Goal: Task Accomplishment & Management: Use online tool/utility

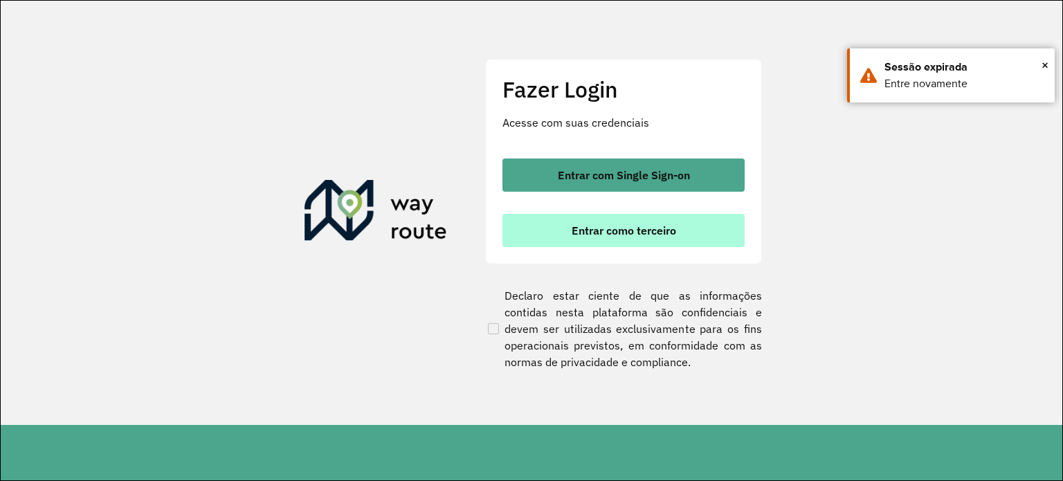
click at [650, 243] on button "Entrar como terceiro" at bounding box center [623, 230] width 242 height 33
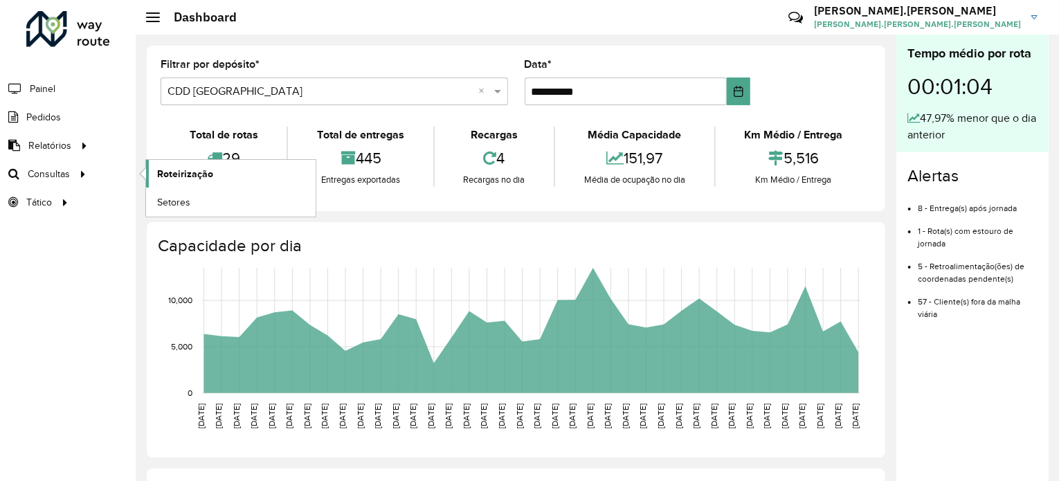
click at [208, 179] on span "Roteirização" at bounding box center [185, 174] width 56 height 15
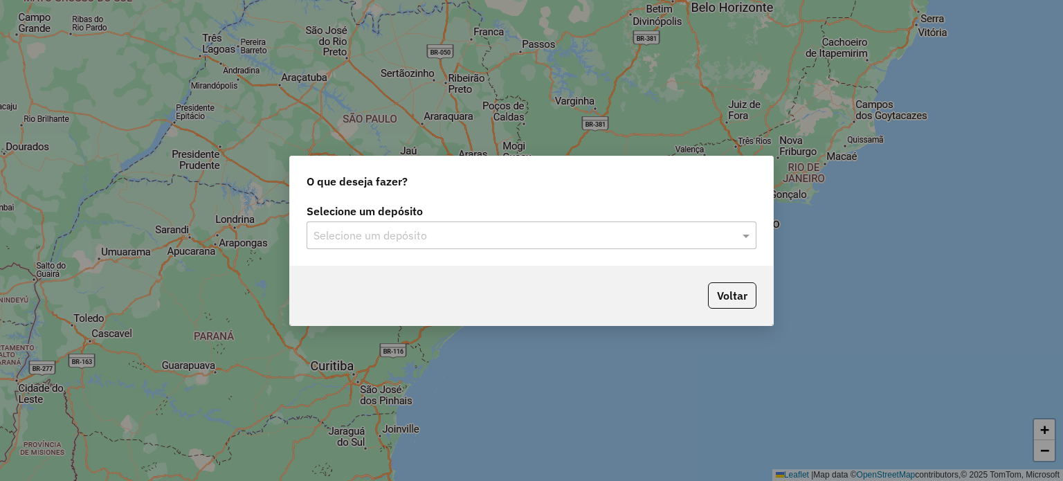
click at [358, 228] on input "text" at bounding box center [517, 236] width 408 height 17
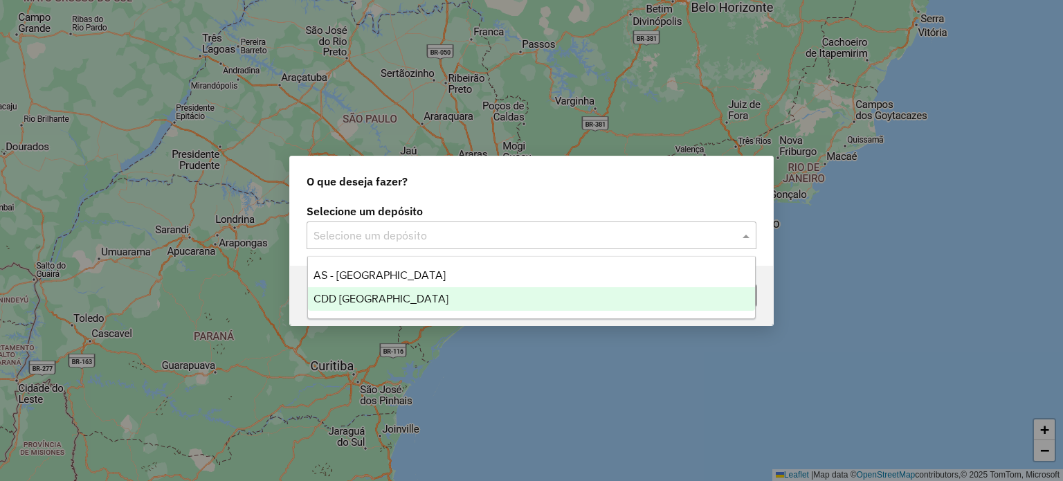
click at [382, 290] on div "CDD [GEOGRAPHIC_DATA]" at bounding box center [532, 299] width 448 height 24
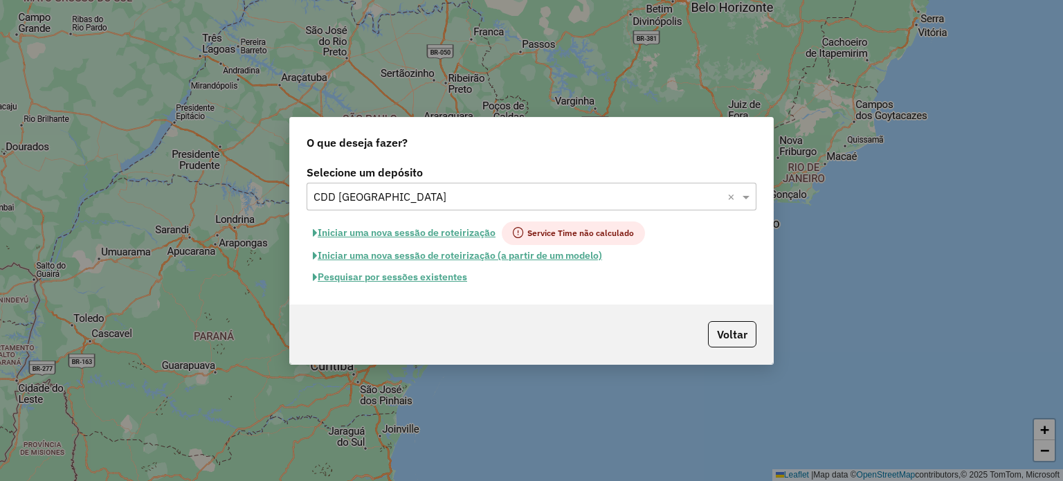
click at [392, 275] on button "Pesquisar por sessões existentes" at bounding box center [390, 276] width 167 height 21
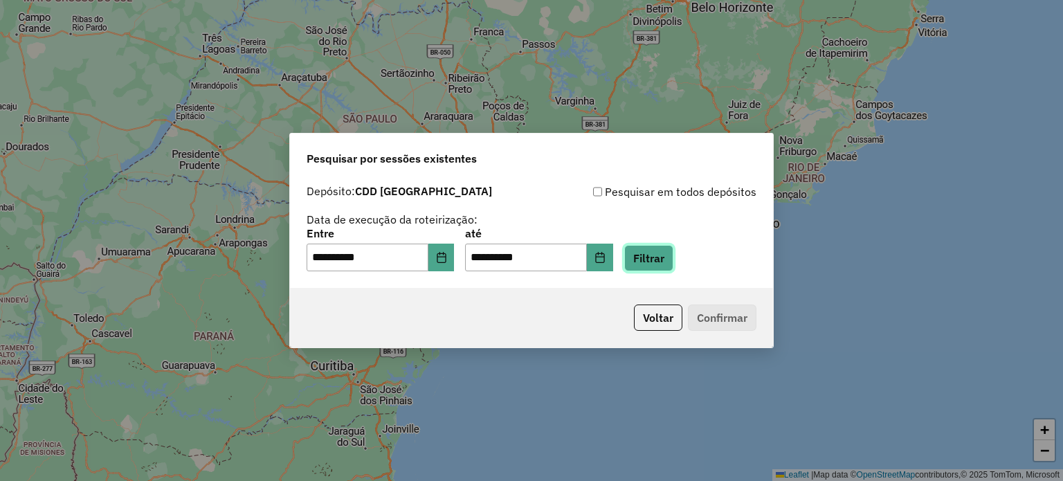
click at [667, 259] on button "Filtrar" at bounding box center [648, 258] width 49 height 26
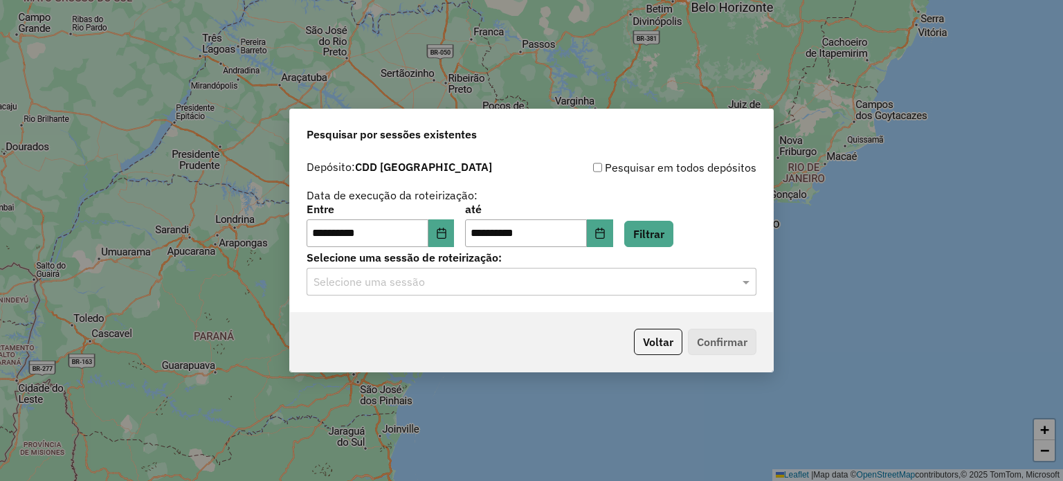
click at [578, 291] on div "Selecione uma sessão" at bounding box center [532, 282] width 450 height 28
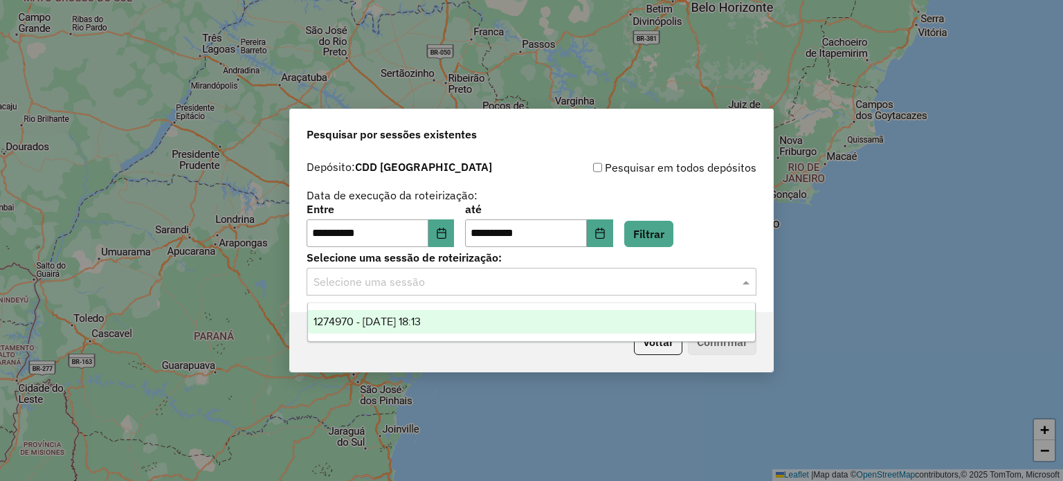
click at [421, 319] on span "1274970 - 13/09/2025 18:13" at bounding box center [366, 321] width 107 height 12
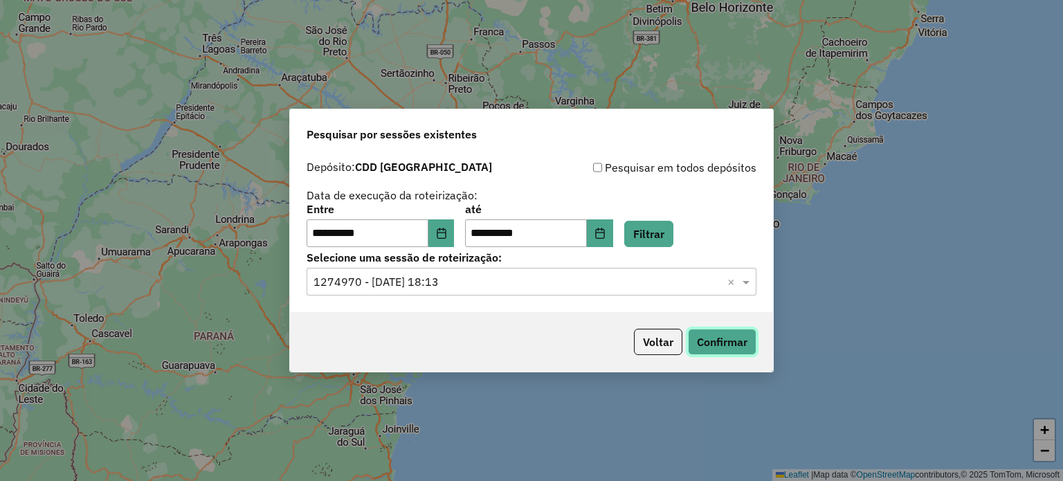
click at [724, 333] on button "Confirmar" at bounding box center [722, 342] width 68 height 26
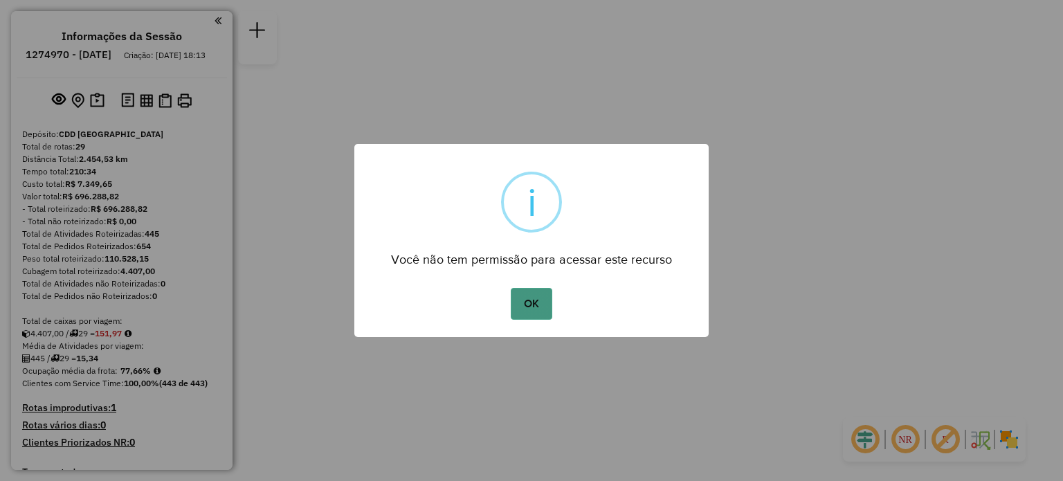
click at [538, 304] on button "OK" at bounding box center [531, 304] width 41 height 32
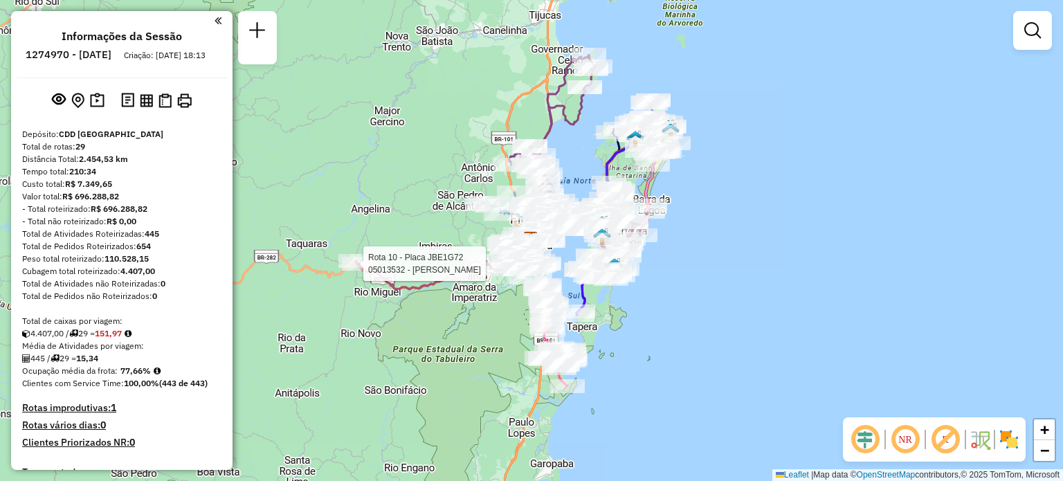
select select "**********"
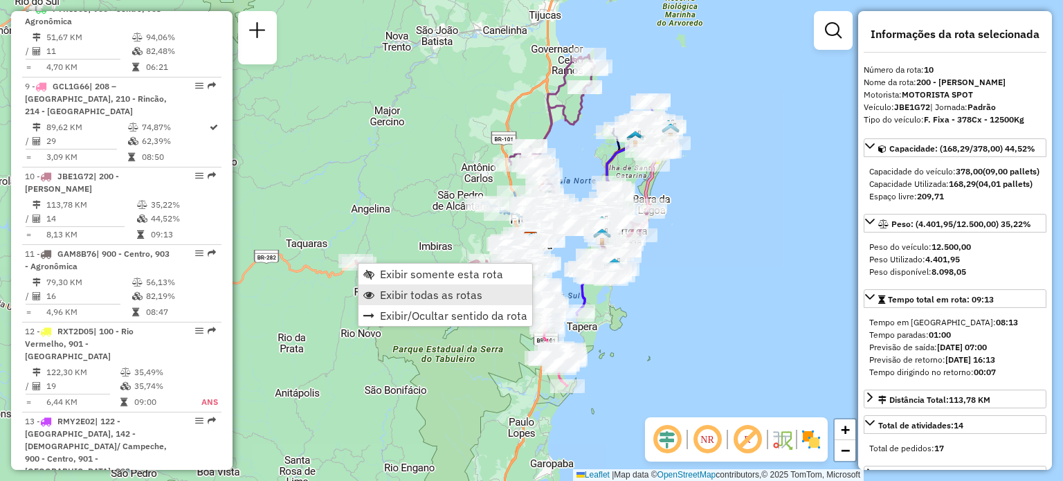
scroll to position [1301, 0]
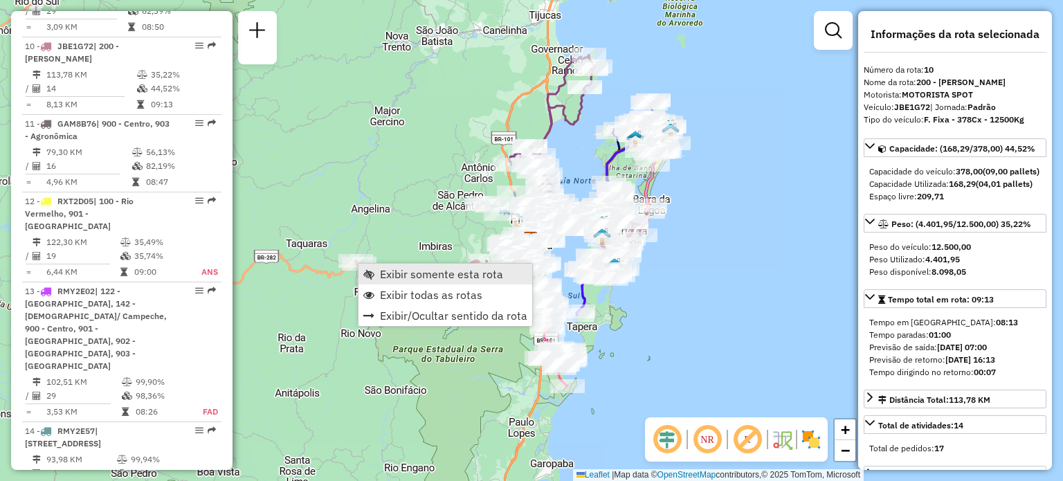
click at [415, 279] on span "Exibir somente esta rota" at bounding box center [441, 273] width 123 height 11
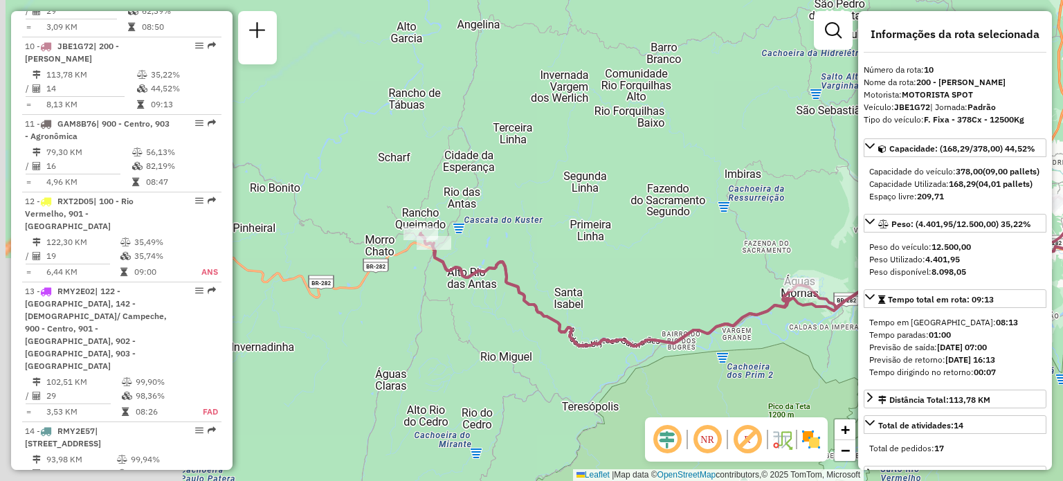
drag, startPoint x: 335, startPoint y: 261, endPoint x: 754, endPoint y: 258, distance: 419.3
click at [754, 258] on div "Janela de atendimento Grade de atendimento Capacidade Transportadoras Veículos …" at bounding box center [531, 240] width 1063 height 481
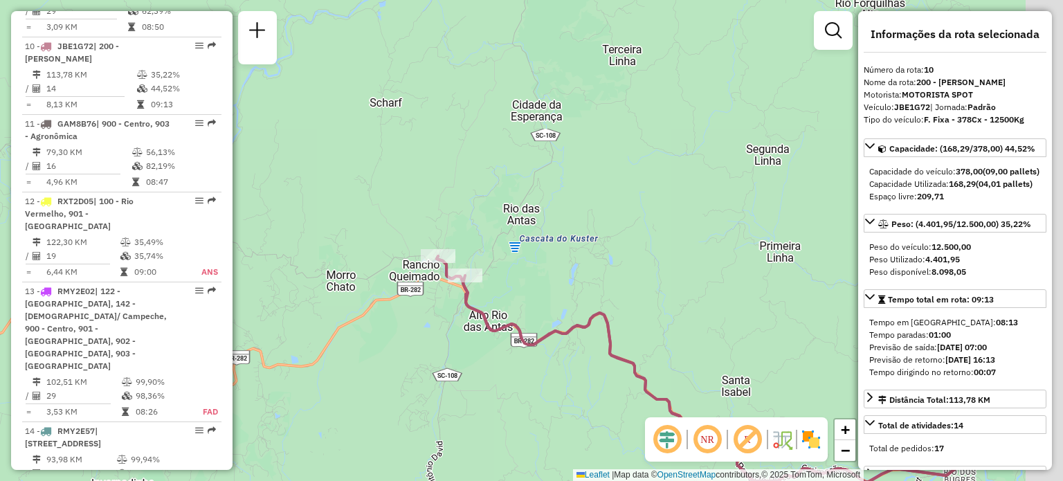
drag, startPoint x: 703, startPoint y: 241, endPoint x: 333, endPoint y: 295, distance: 374.2
click at [341, 300] on div "Janela de atendimento Grade de atendimento Capacidade Transportadoras Veículos …" at bounding box center [531, 240] width 1063 height 481
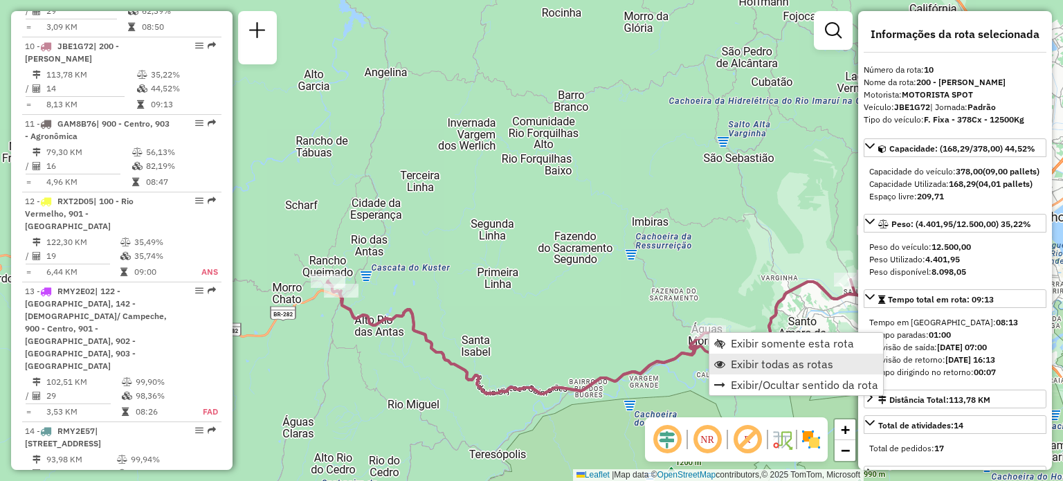
click at [744, 362] on span "Exibir todas as rotas" at bounding box center [782, 363] width 102 height 11
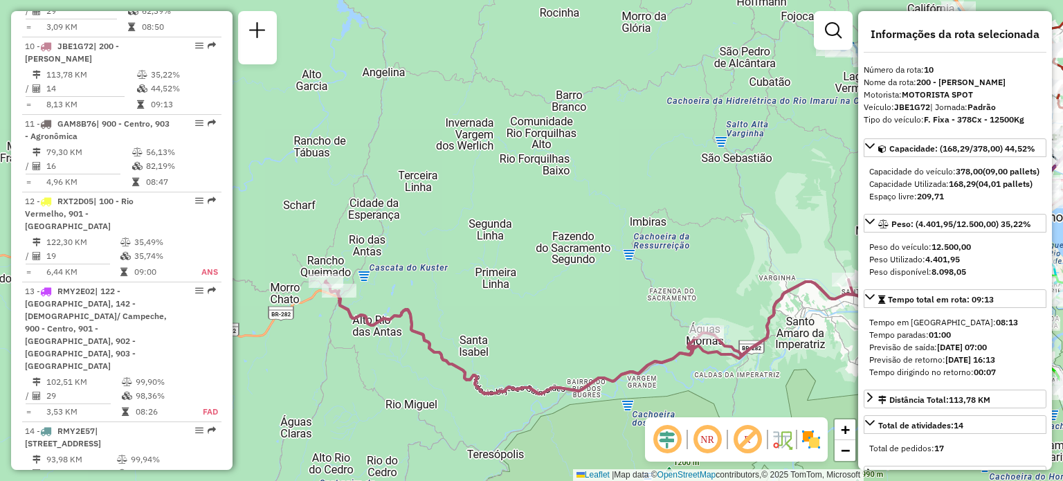
drag, startPoint x: 686, startPoint y: 248, endPoint x: 557, endPoint y: 223, distance: 131.8
click at [565, 229] on div "Janela de atendimento Grade de atendimento Capacidade Transportadoras Veículos …" at bounding box center [531, 240] width 1063 height 481
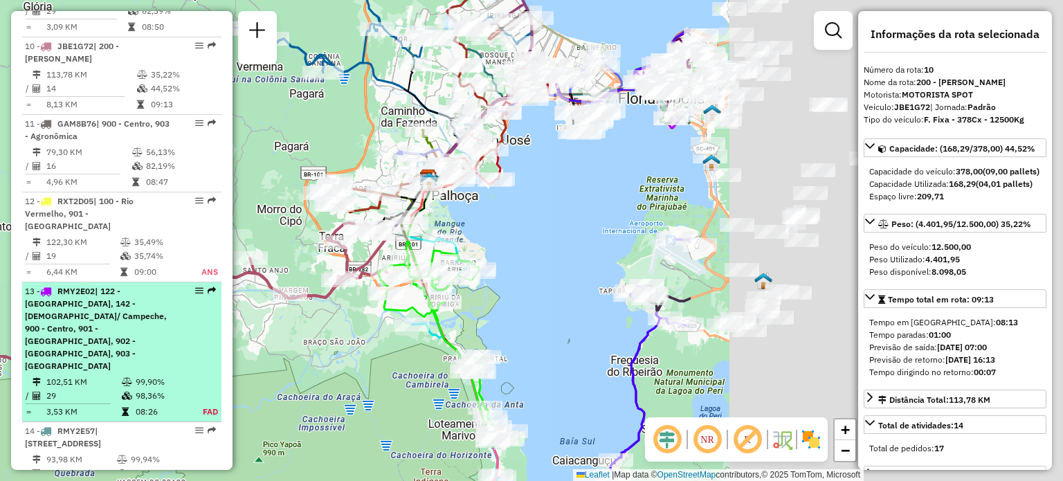
drag, startPoint x: 592, startPoint y: 243, endPoint x: 103, endPoint y: 246, distance: 488.5
click at [105, 245] on hb-router-mapa "Informações da Sessão 1274970 - [DATE] Criação: [DATE] 18:13 Depósito: CDD [GEO…" at bounding box center [531, 240] width 1063 height 481
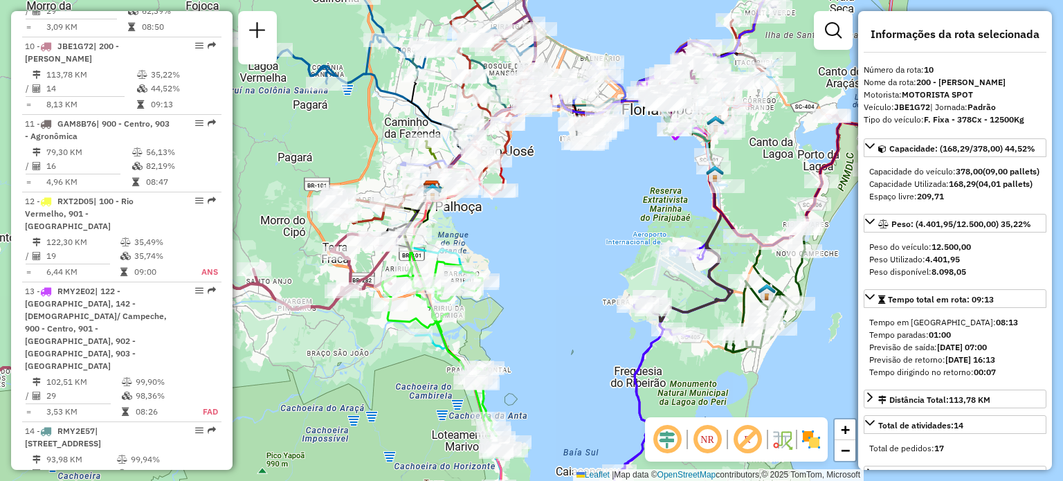
drag, startPoint x: 439, startPoint y: 224, endPoint x: 497, endPoint y: 284, distance: 83.2
click at [496, 284] on div "Rota 21 - Placa PSG2F81 05038389 - Confraria boteco vip Janela de atendimento G…" at bounding box center [531, 240] width 1063 height 481
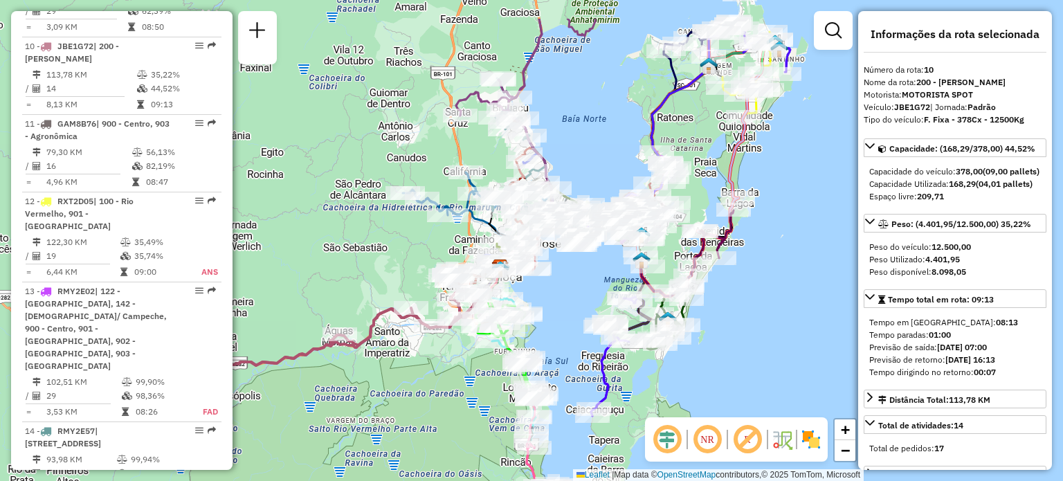
drag, startPoint x: 527, startPoint y: 111, endPoint x: 631, endPoint y: 299, distance: 214.9
click at [631, 299] on div "Janela de atendimento Grade de atendimento Capacidade Transportadoras Veículos …" at bounding box center [531, 240] width 1063 height 481
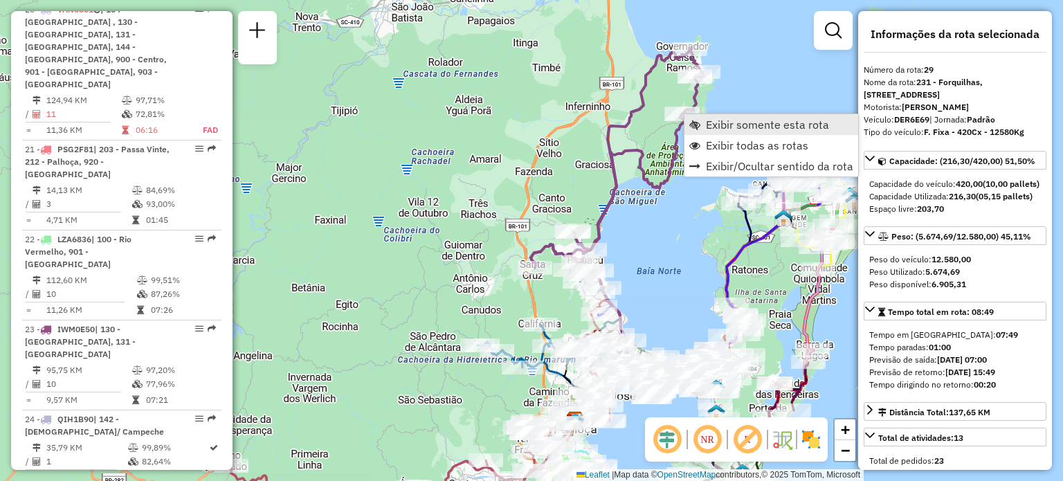
scroll to position [2549, 0]
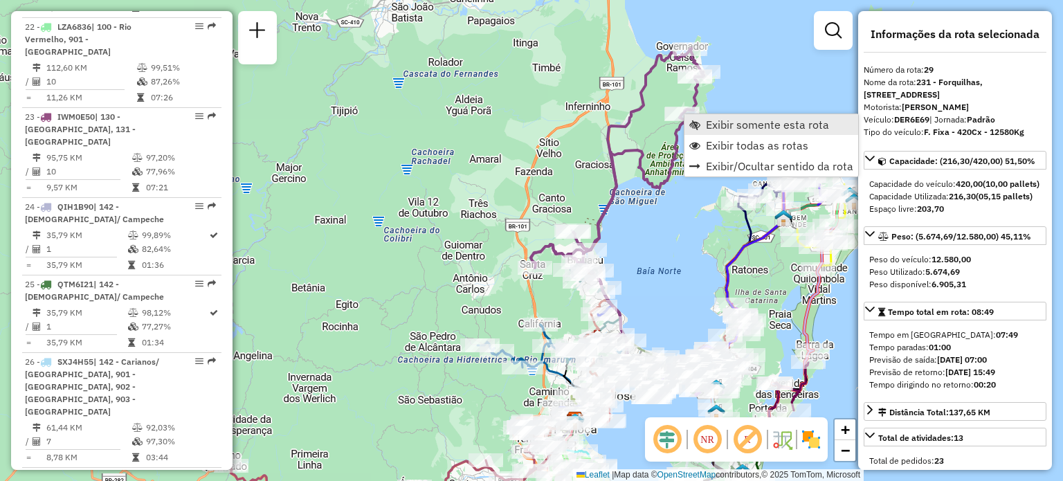
click at [698, 124] on span "Exibir somente esta rota" at bounding box center [694, 124] width 11 height 11
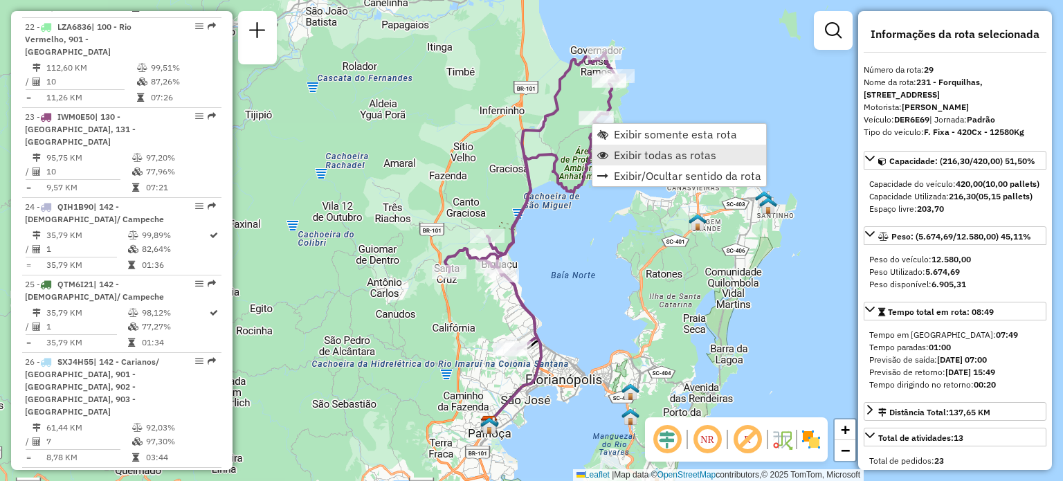
click at [626, 155] on span "Exibir todas as rotas" at bounding box center [665, 154] width 102 height 11
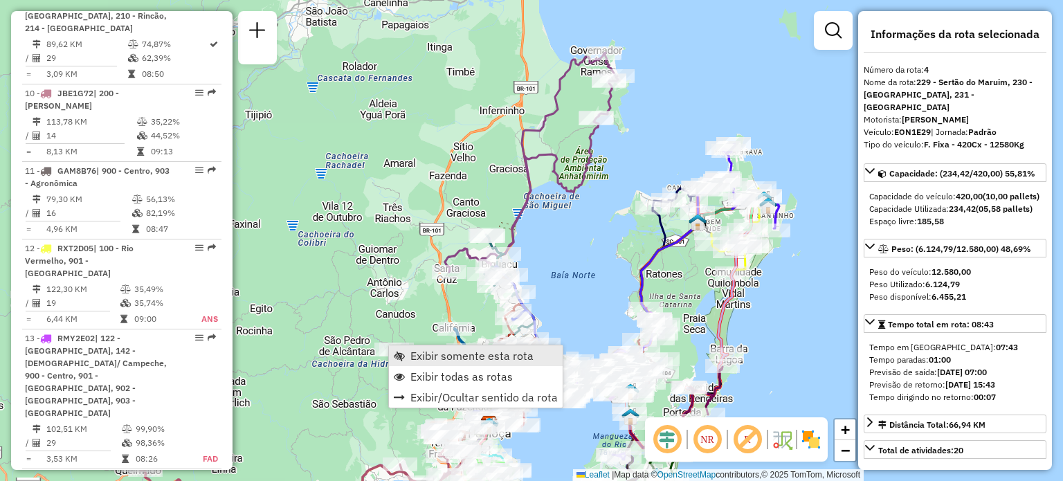
scroll to position [824, 0]
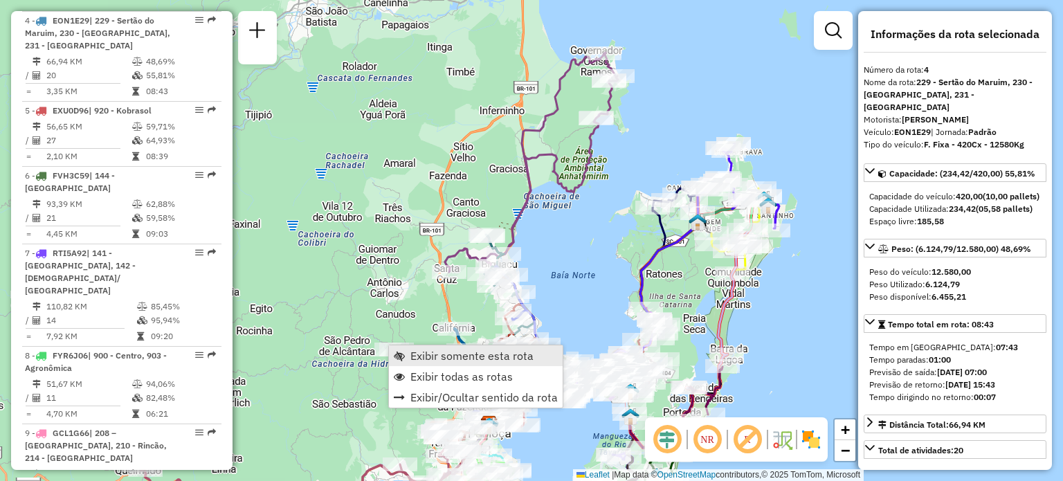
click at [407, 354] on link "Exibir somente esta rota" at bounding box center [476, 355] width 174 height 21
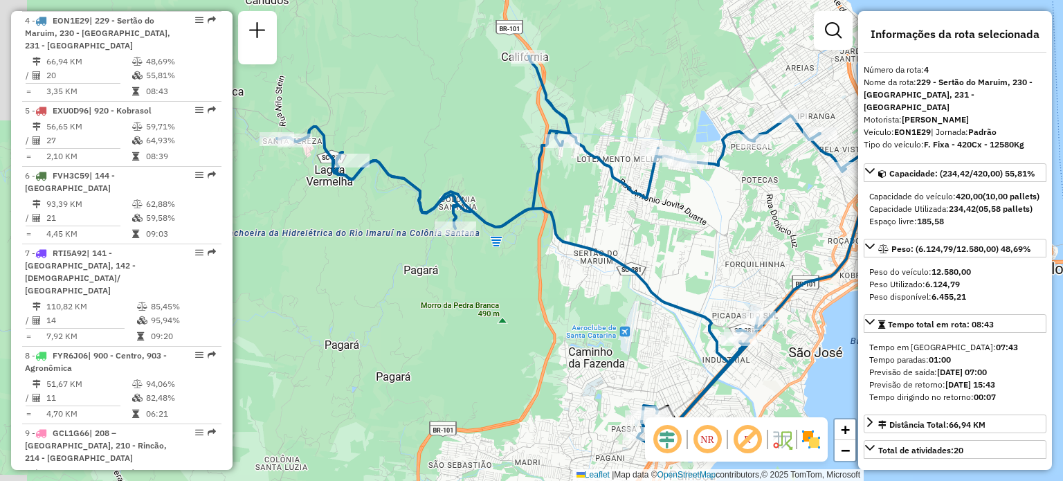
drag, startPoint x: 616, startPoint y: 230, endPoint x: 726, endPoint y: 236, distance: 110.1
click at [726, 238] on div "Janela de atendimento Grade de atendimento Capacidade Transportadoras Veículos …" at bounding box center [531, 240] width 1063 height 481
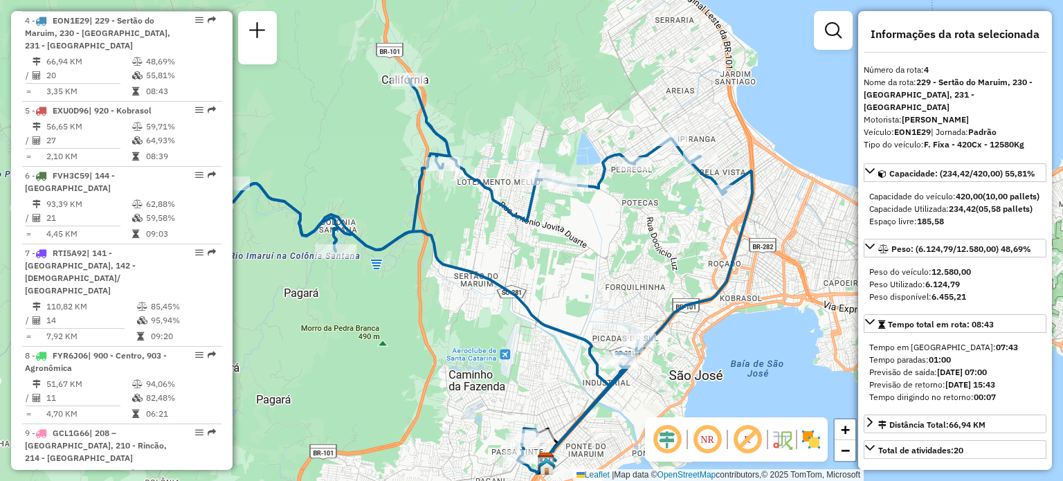
click at [728, 242] on div "Janela de atendimento Grade de atendimento Capacidade Transportadoras Veículos …" at bounding box center [531, 240] width 1063 height 481
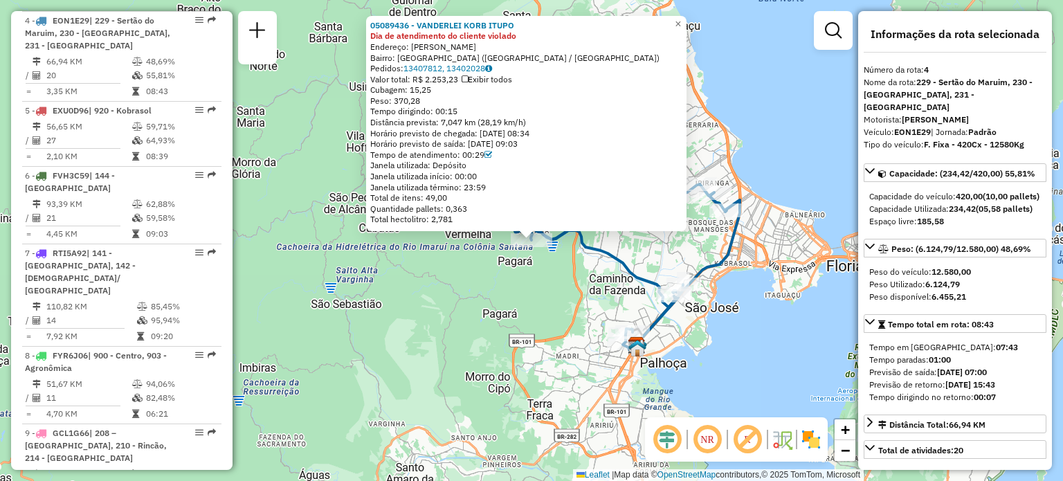
click at [441, 298] on div "05089436 - VANDERLEI KORB ITUPO Dia de atendimento do cliente violado Endereço:…" at bounding box center [531, 240] width 1063 height 481
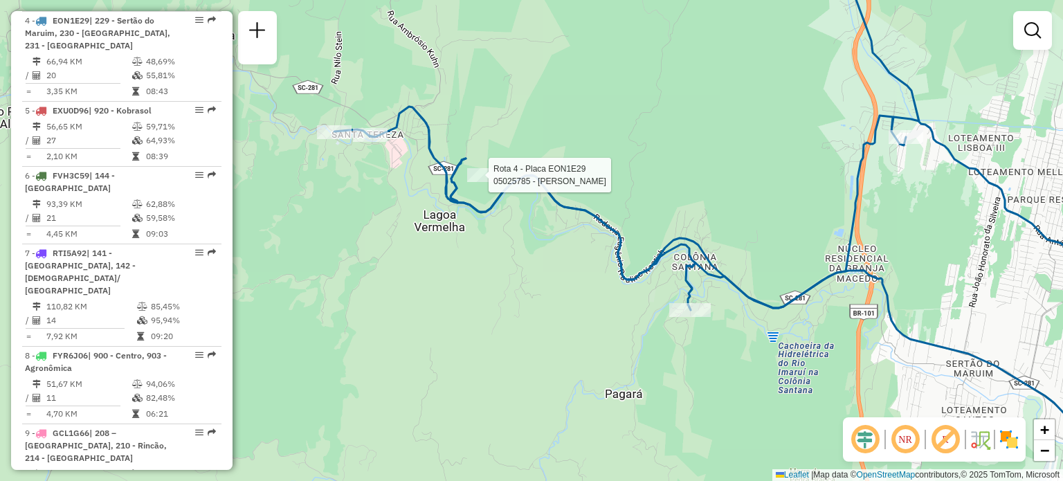
select select "**********"
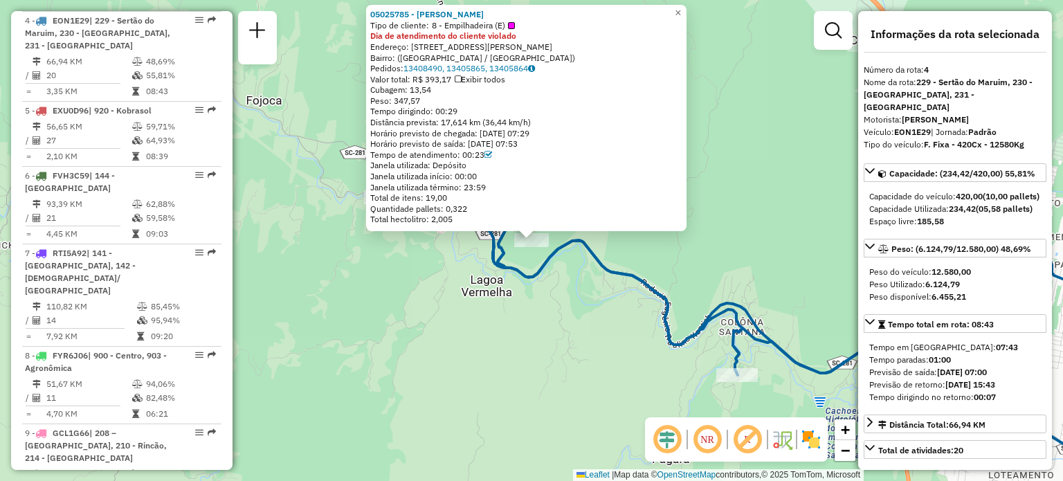
click at [450, 239] on div "05025785 - [PERSON_NAME] Tipo de cliente: 8 - Empilhadeira (E) Dia de atendimen…" at bounding box center [531, 240] width 1063 height 481
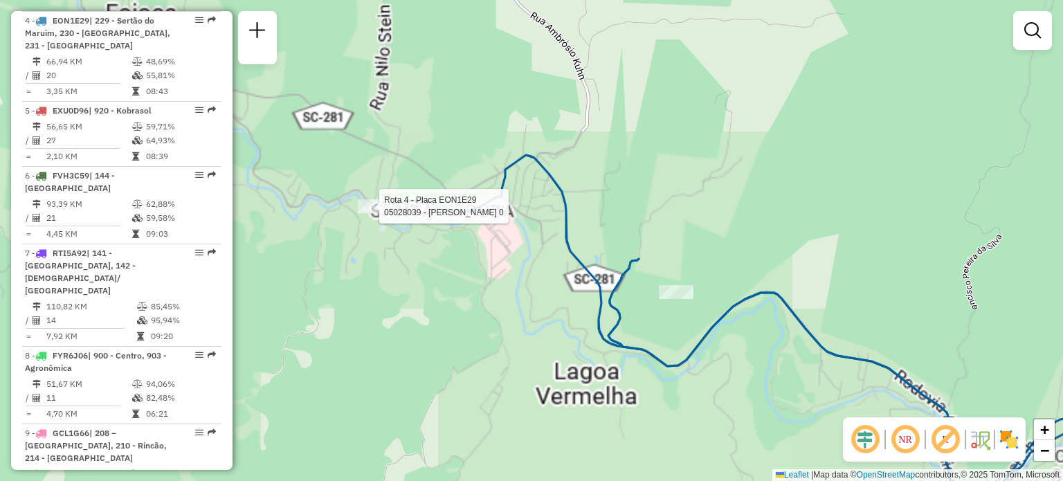
select select "**********"
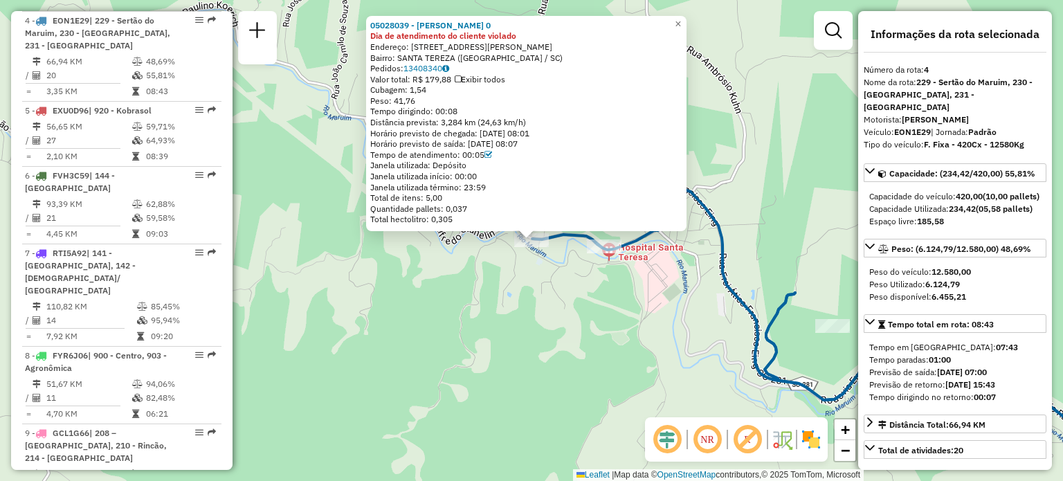
click at [450, 282] on div "05028039 - JAICIANE ZIMERMANN 0 Dia de atendimento do cliente violado Endereço:…" at bounding box center [531, 240] width 1063 height 481
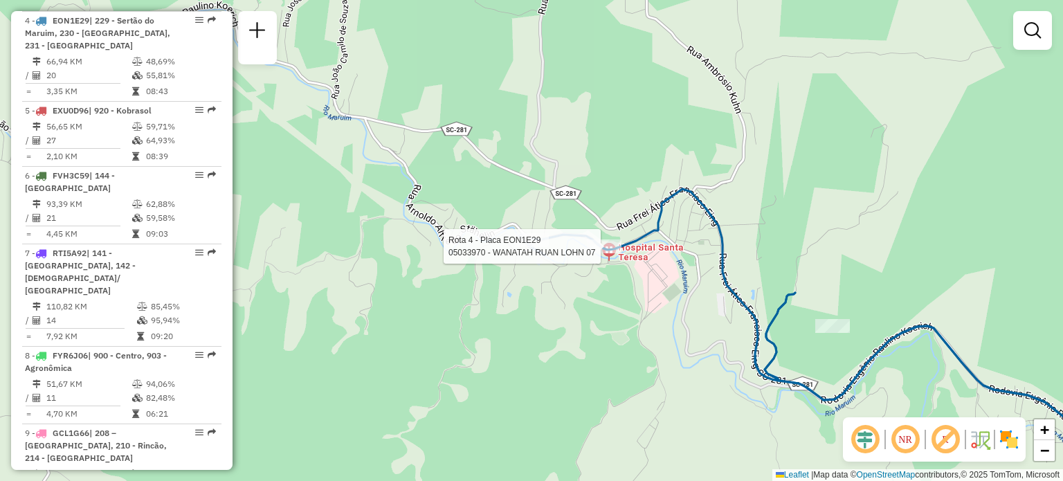
select select "**********"
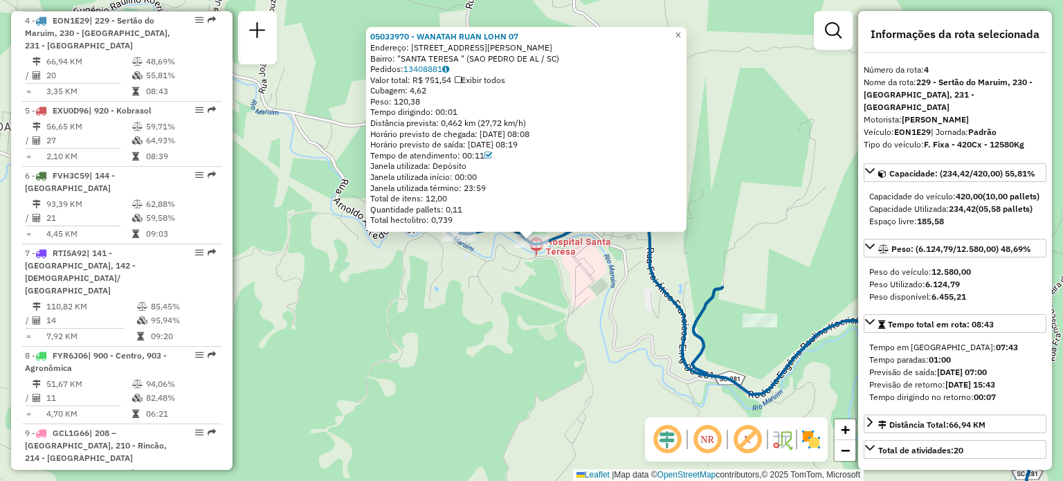
click at [482, 311] on div "05033970 - WANATAH RUAN LOHN 07 Endereço: [STREET_ADDRESS][PERSON_NAME]: "[GEOG…" at bounding box center [531, 240] width 1063 height 481
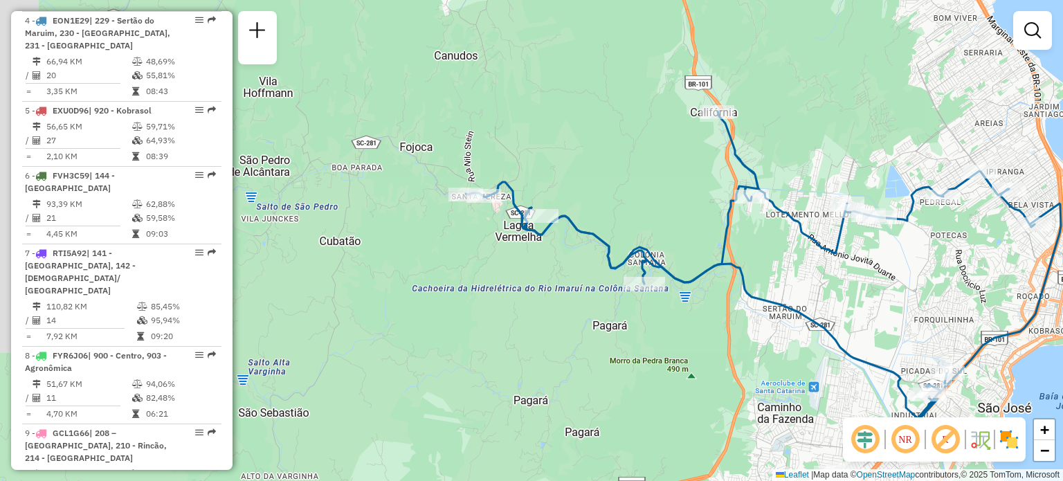
drag, startPoint x: 601, startPoint y: 249, endPoint x: 570, endPoint y: 118, distance: 135.1
click at [565, 60] on div "Janela de atendimento Grade de atendimento Capacidade Transportadoras Veículos …" at bounding box center [531, 240] width 1063 height 481
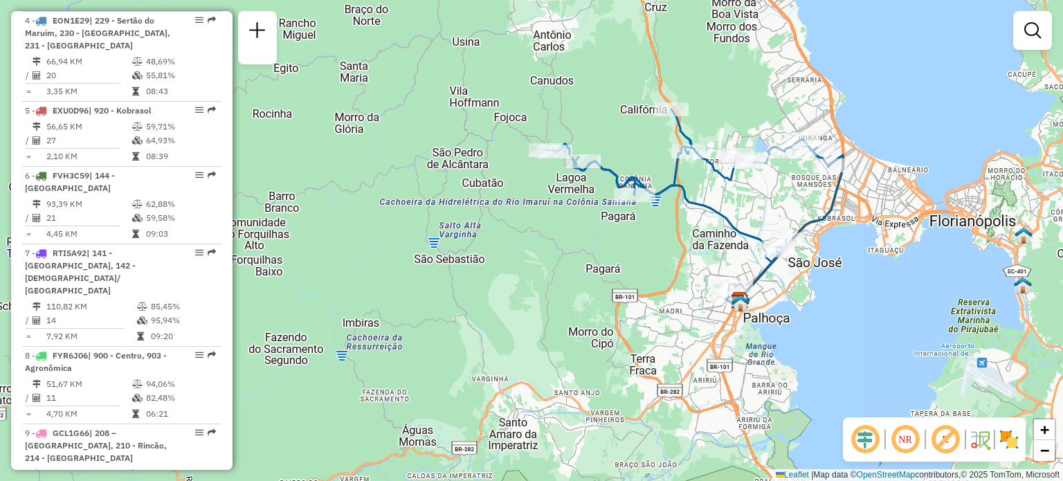
select select "**********"
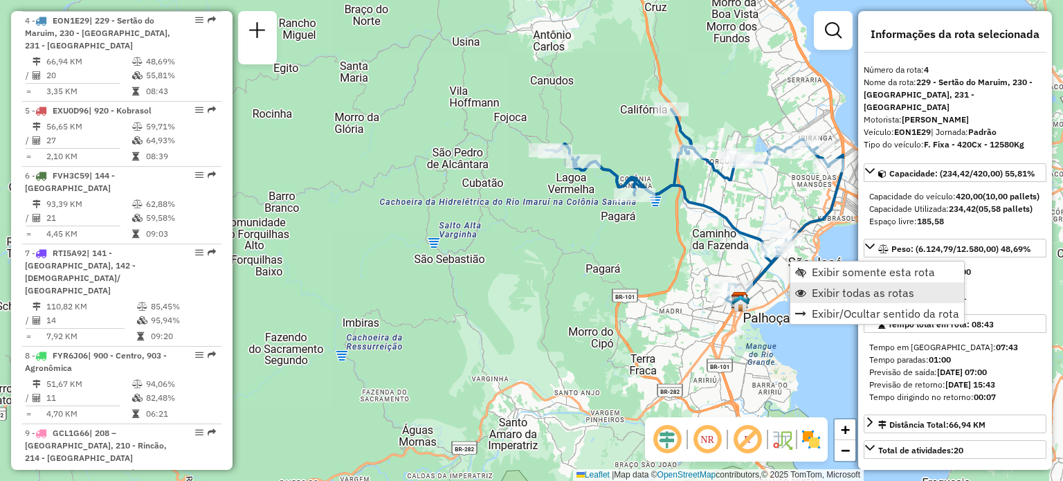
click at [814, 290] on span "Exibir todas as rotas" at bounding box center [863, 292] width 102 height 11
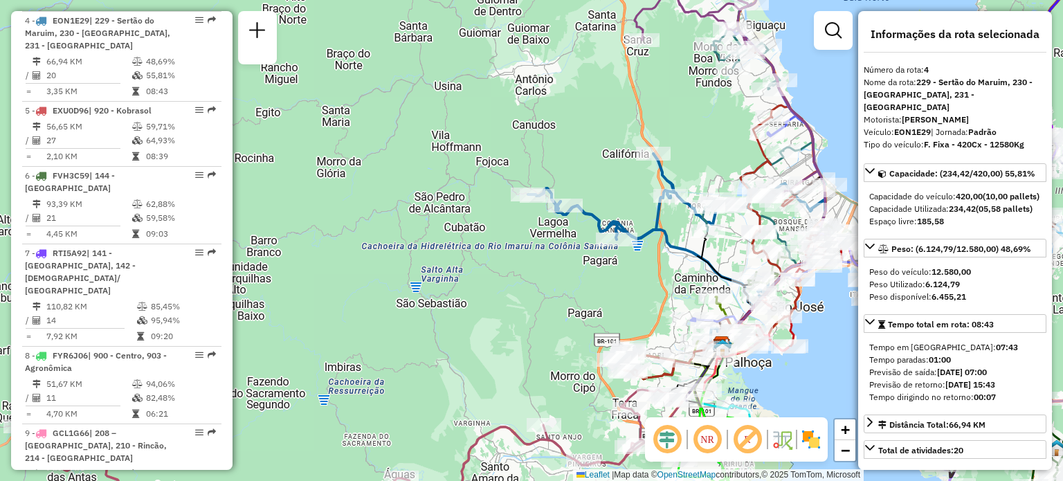
drag, startPoint x: 713, startPoint y: 77, endPoint x: 614, endPoint y: 295, distance: 239.6
click at [614, 297] on div "Janela de atendimento Grade de atendimento Capacidade Transportadoras Veículos …" at bounding box center [531, 240] width 1063 height 481
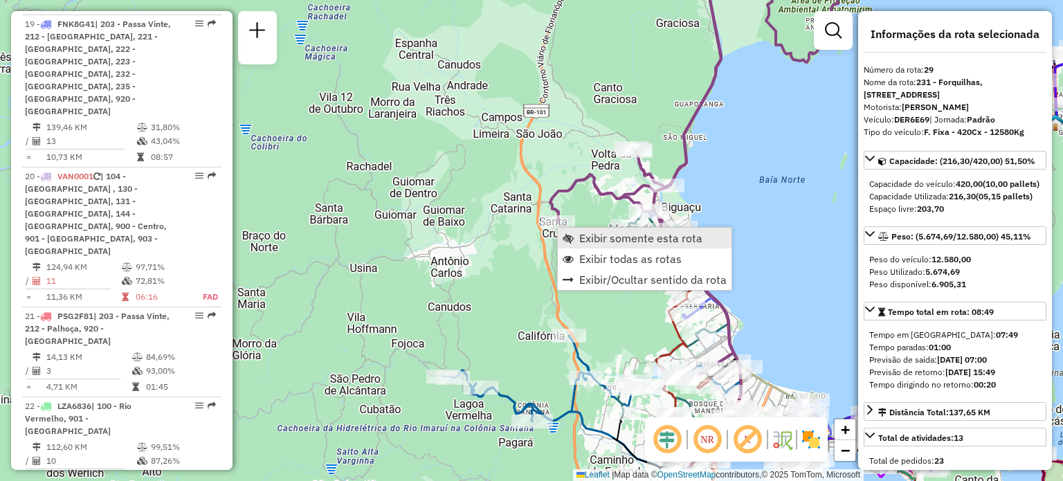
scroll to position [2549, 0]
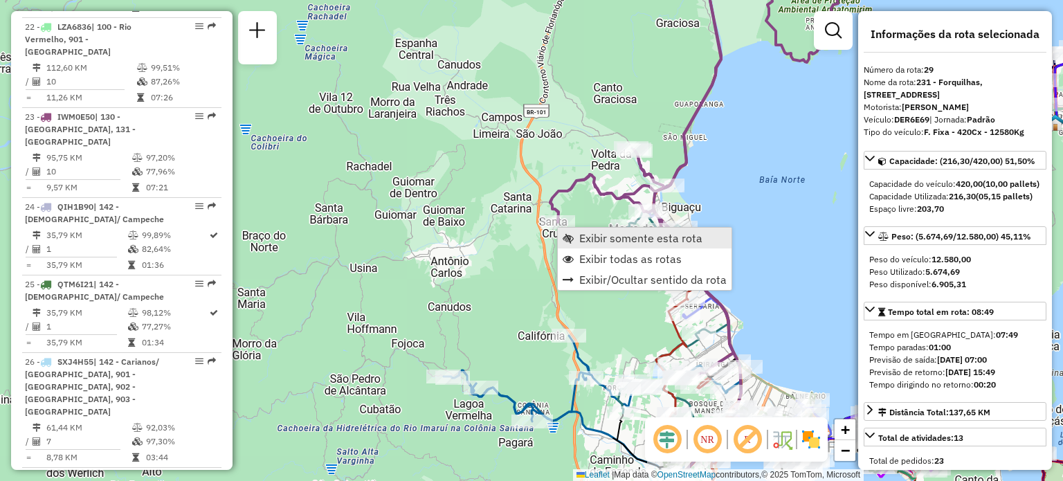
click at [573, 235] on link "Exibir somente esta rota" at bounding box center [645, 238] width 174 height 21
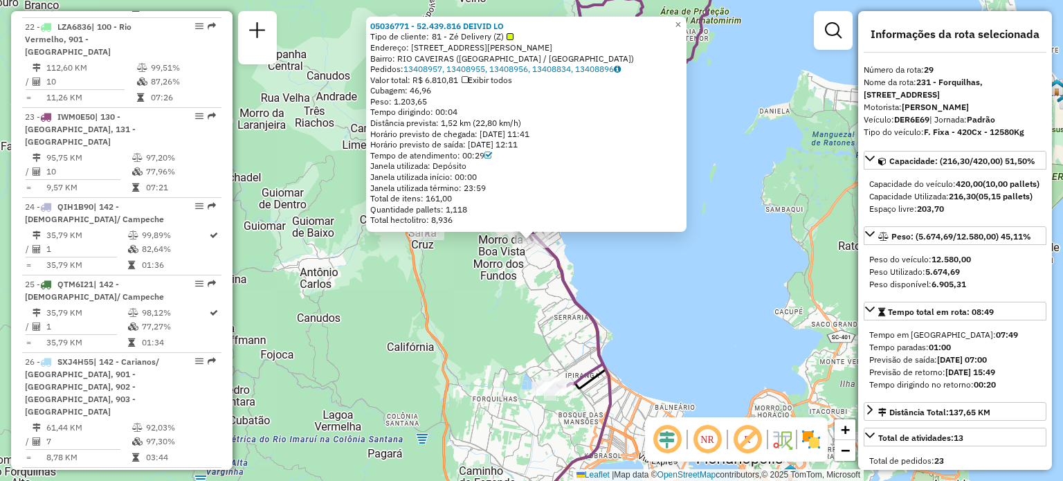
click at [529, 333] on div "05036771 - 52.439.816 DEIVID LO Tipo de cliente: 81 - Zé Delivery (Z) Endereço:…" at bounding box center [531, 240] width 1063 height 481
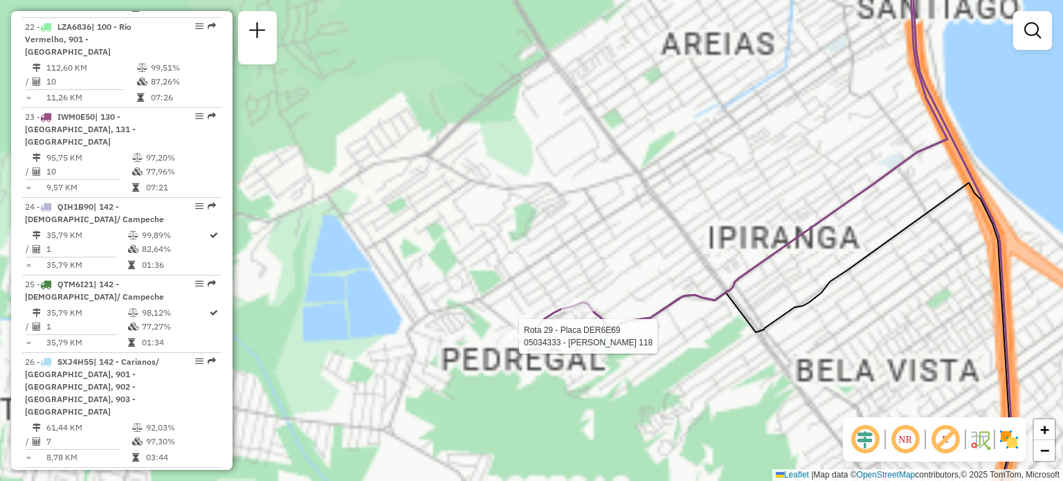
select select "**********"
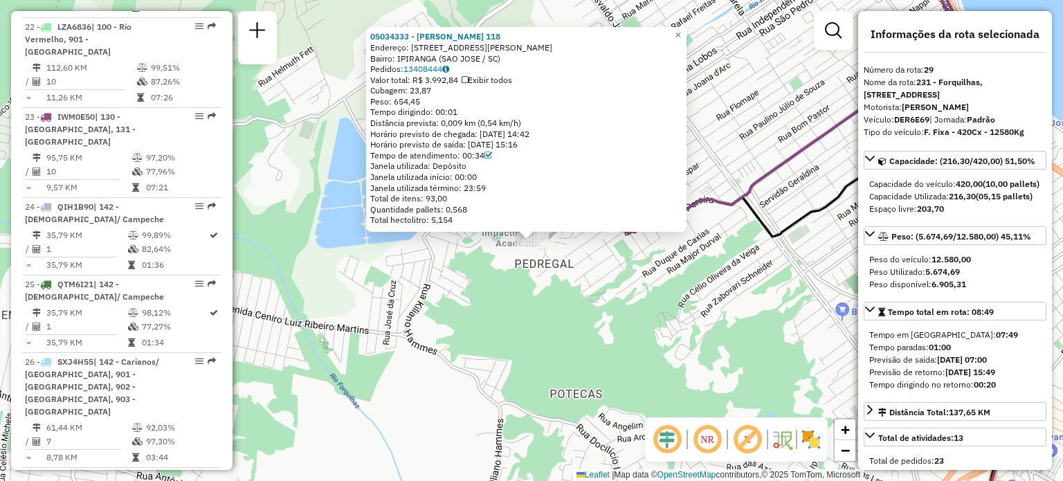
click at [655, 344] on div "05034333 - [PERSON_NAME] 118 Endereço: [STREET_ADDRESS][PERSON_NAME] Bairro: IP…" at bounding box center [531, 240] width 1063 height 481
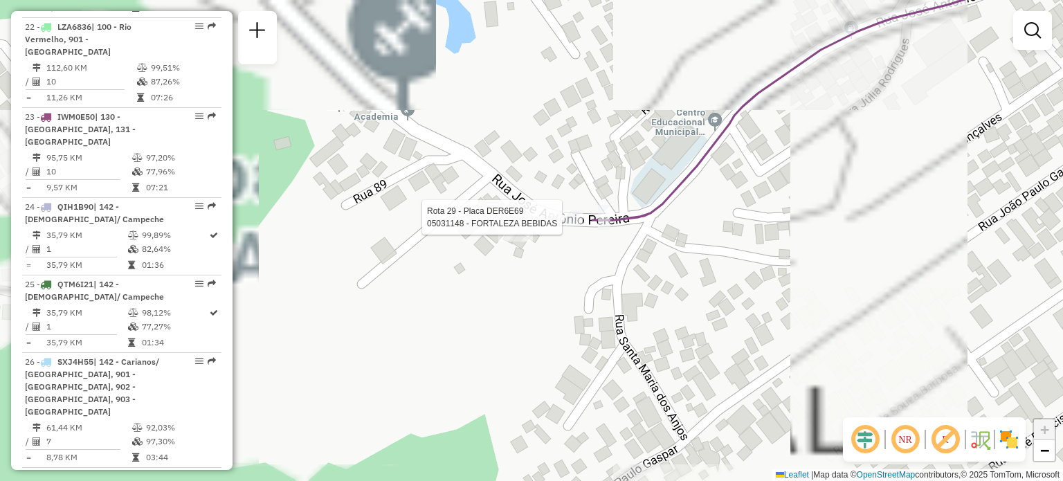
select select "**********"
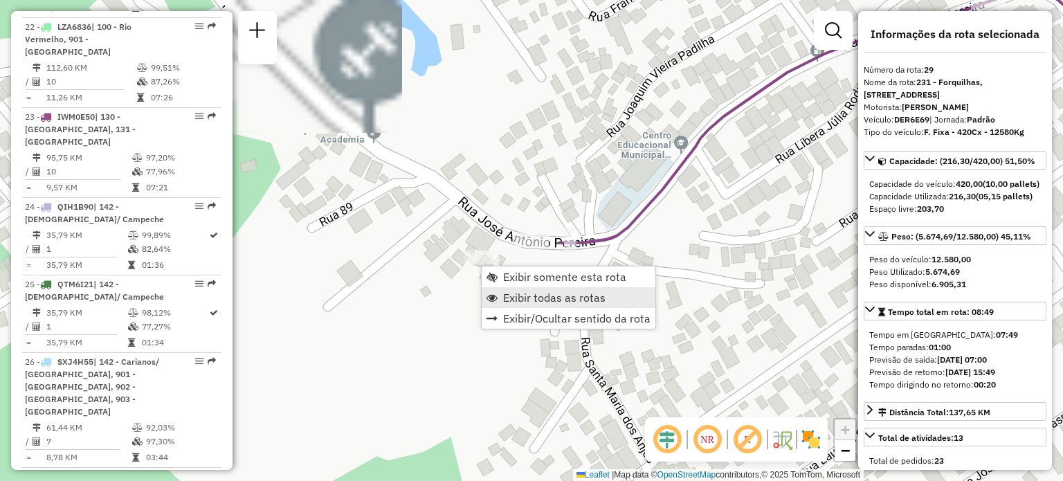
click at [517, 295] on span "Exibir todas as rotas" at bounding box center [554, 297] width 102 height 11
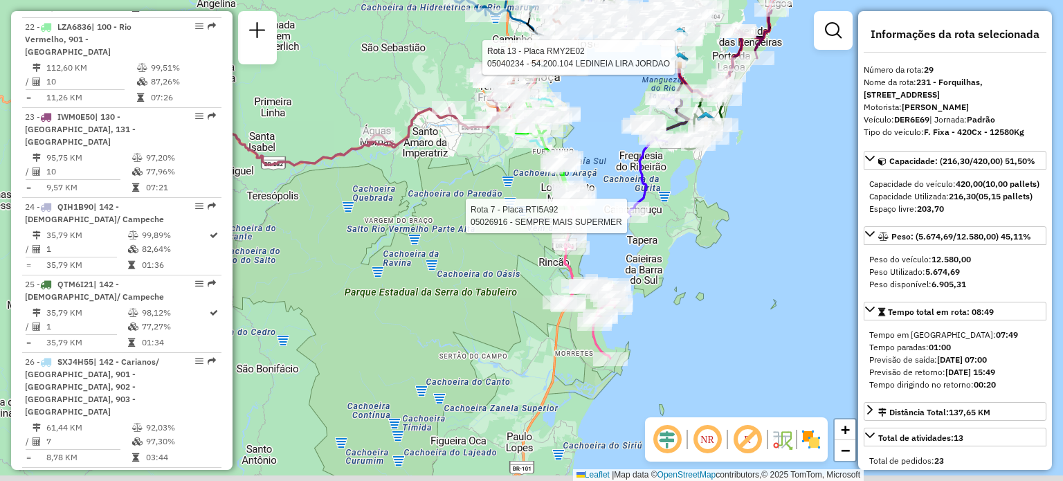
drag, startPoint x: 607, startPoint y: 313, endPoint x: 637, endPoint y: 212, distance: 105.3
click at [637, 209] on div at bounding box center [630, 216] width 35 height 14
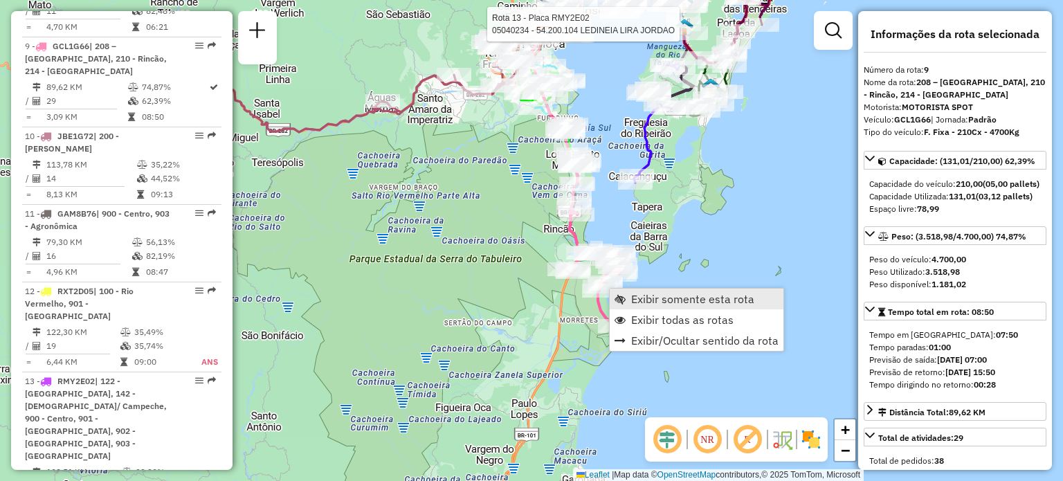
click at [623, 298] on span "Exibir somente esta rota" at bounding box center [619, 298] width 11 height 11
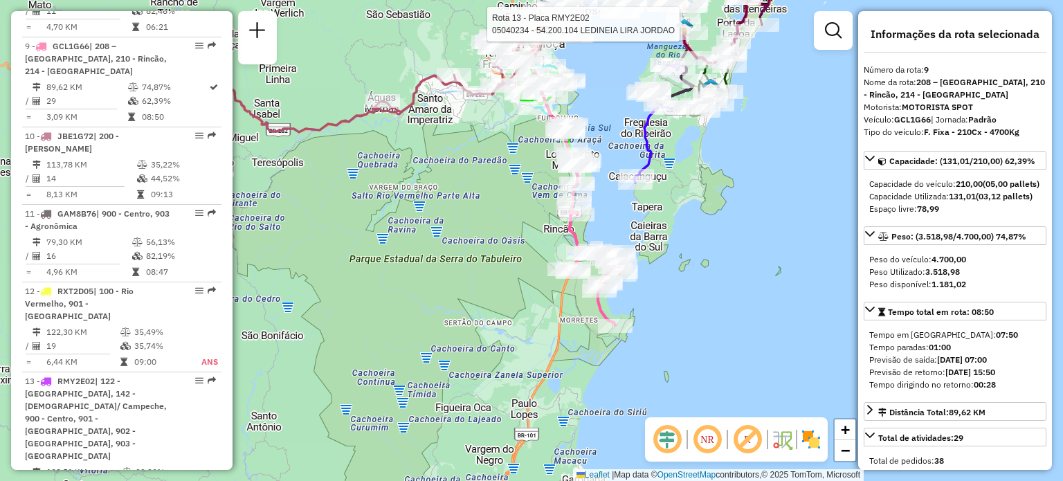
scroll to position [1211, 0]
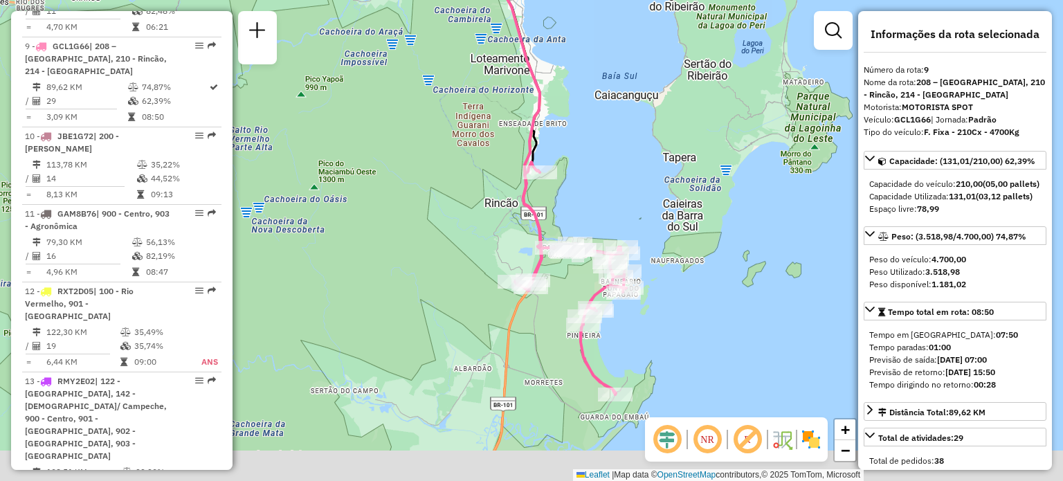
drag, startPoint x: 556, startPoint y: 288, endPoint x: 584, endPoint y: 154, distance: 136.4
click at [584, 155] on div "Janela de atendimento Grade de atendimento Capacidade Transportadoras Veículos …" at bounding box center [531, 240] width 1063 height 481
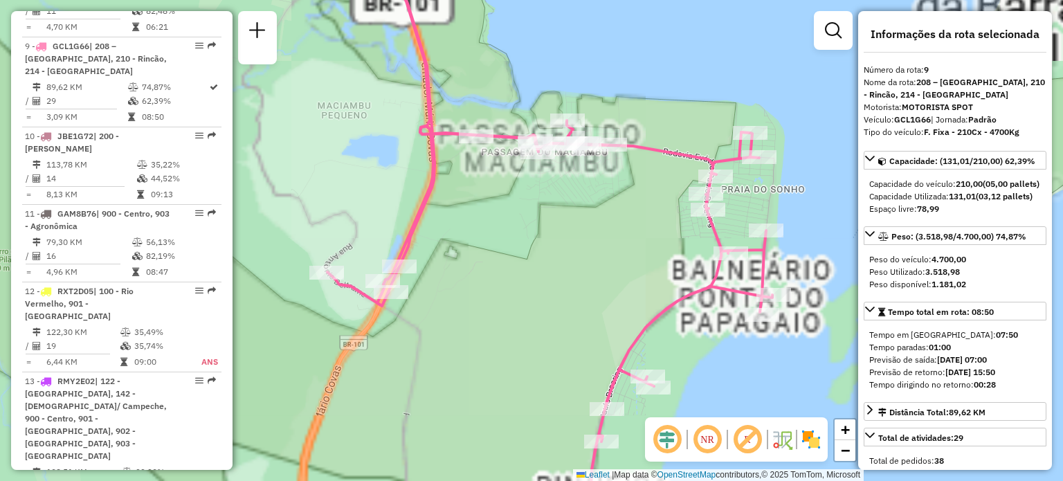
drag, startPoint x: 665, startPoint y: 275, endPoint x: 638, endPoint y: 187, distance: 91.3
click at [638, 187] on div "Janela de atendimento Grade de atendimento Capacidade Transportadoras Veículos …" at bounding box center [531, 240] width 1063 height 481
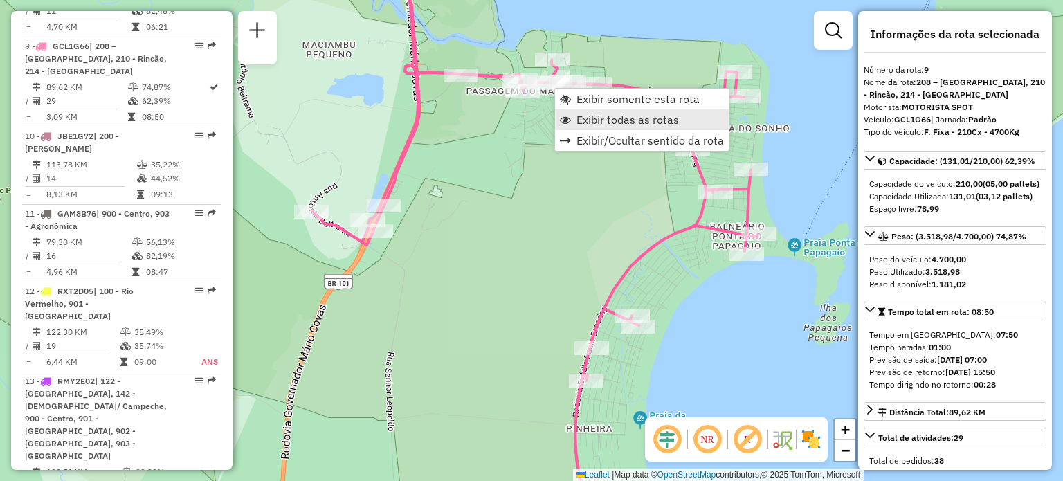
click at [584, 111] on link "Exibir todas as rotas" at bounding box center [642, 119] width 174 height 21
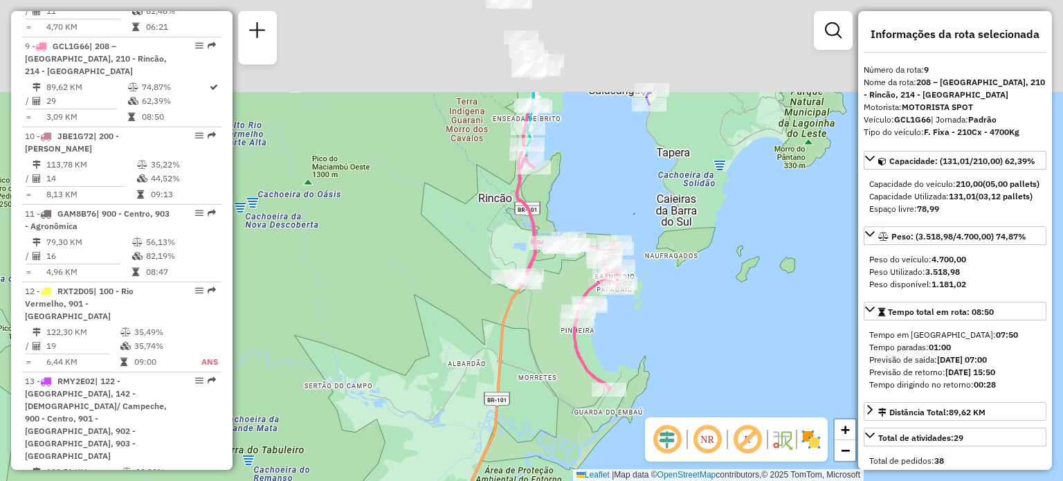
drag, startPoint x: 597, startPoint y: 56, endPoint x: 583, endPoint y: 226, distance: 170.8
click at [584, 226] on div "Janela de atendimento Grade de atendimento Capacidade Transportadoras Veículos …" at bounding box center [531, 240] width 1063 height 481
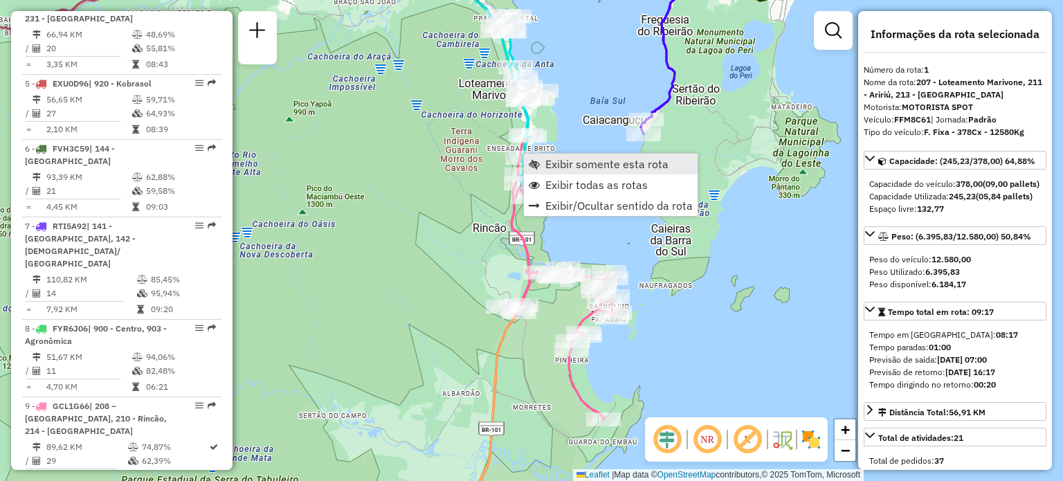
scroll to position [555, 0]
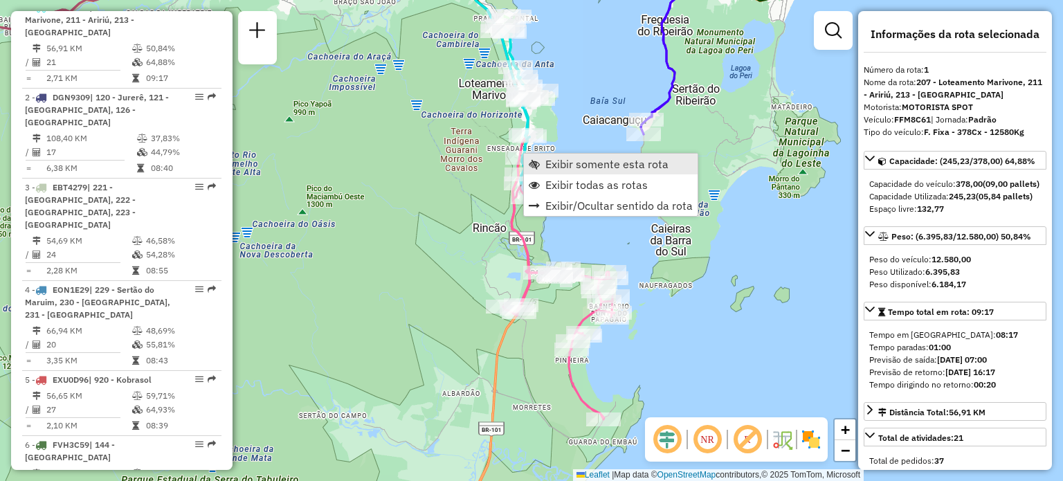
click at [538, 157] on link "Exibir somente esta rota" at bounding box center [611, 164] width 174 height 21
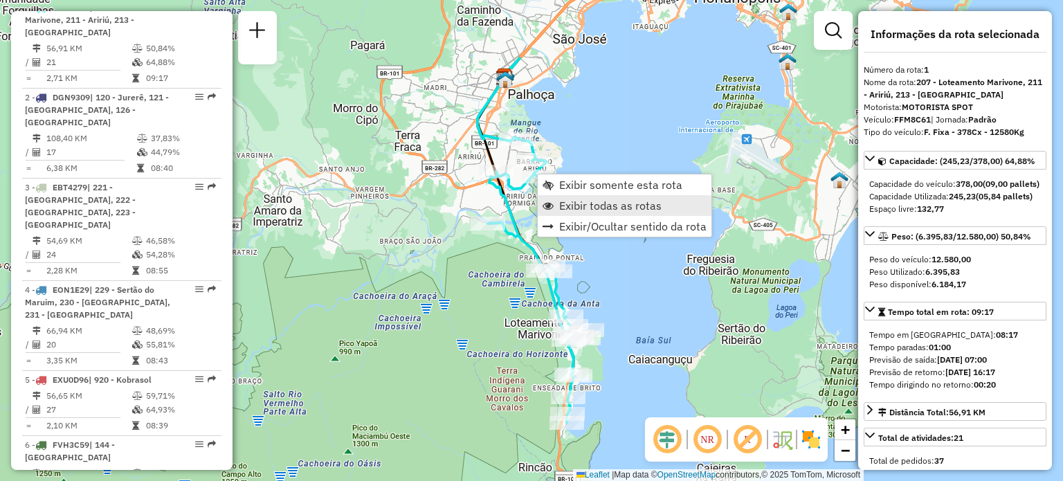
click at [598, 211] on span "Exibir todas as rotas" at bounding box center [610, 205] width 102 height 11
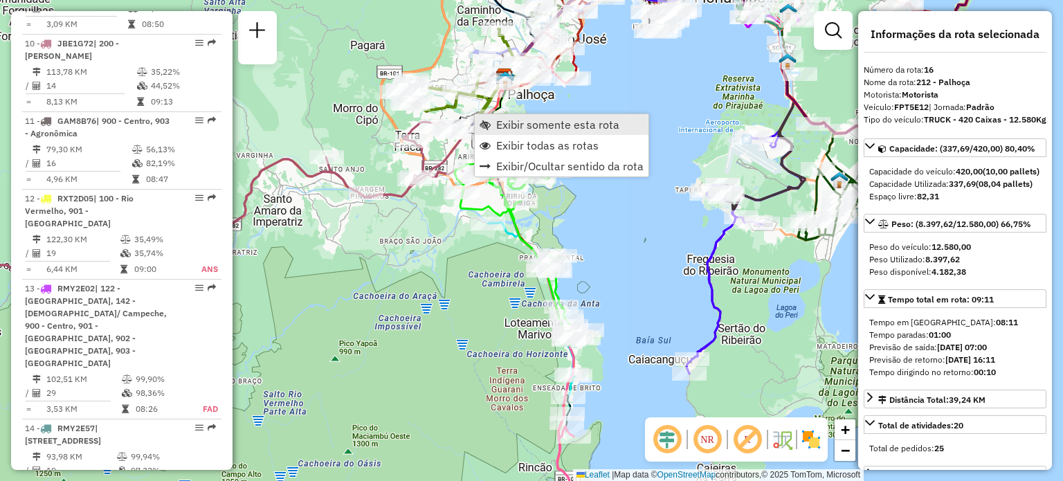
scroll to position [1802, 0]
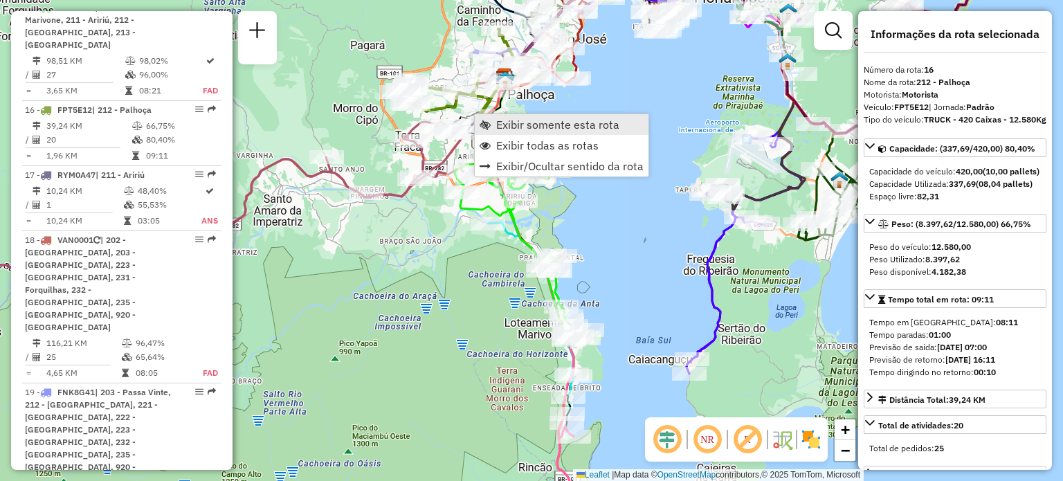
click at [491, 118] on link "Exibir somente esta rota" at bounding box center [562, 124] width 174 height 21
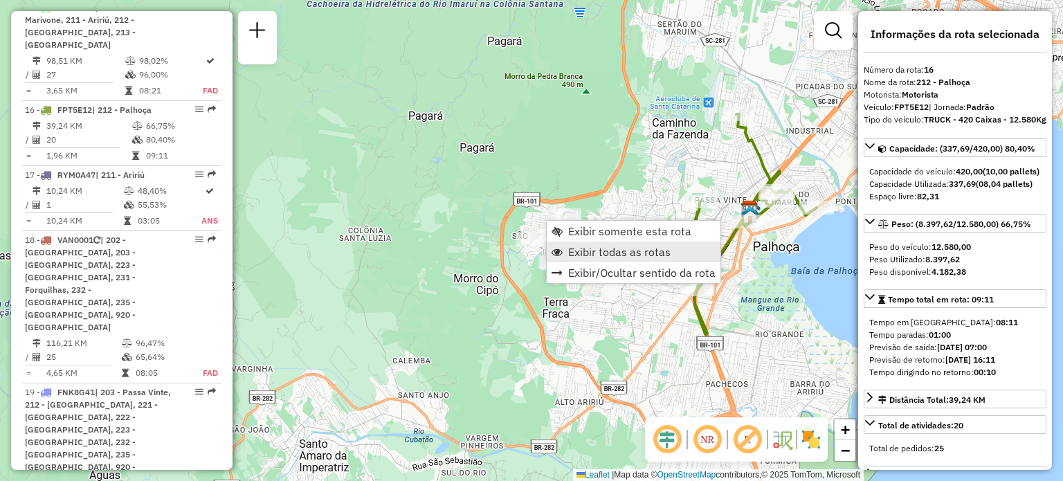
click at [574, 243] on link "Exibir todas as rotas" at bounding box center [634, 251] width 174 height 21
